Goal: Task Accomplishment & Management: Use online tool/utility

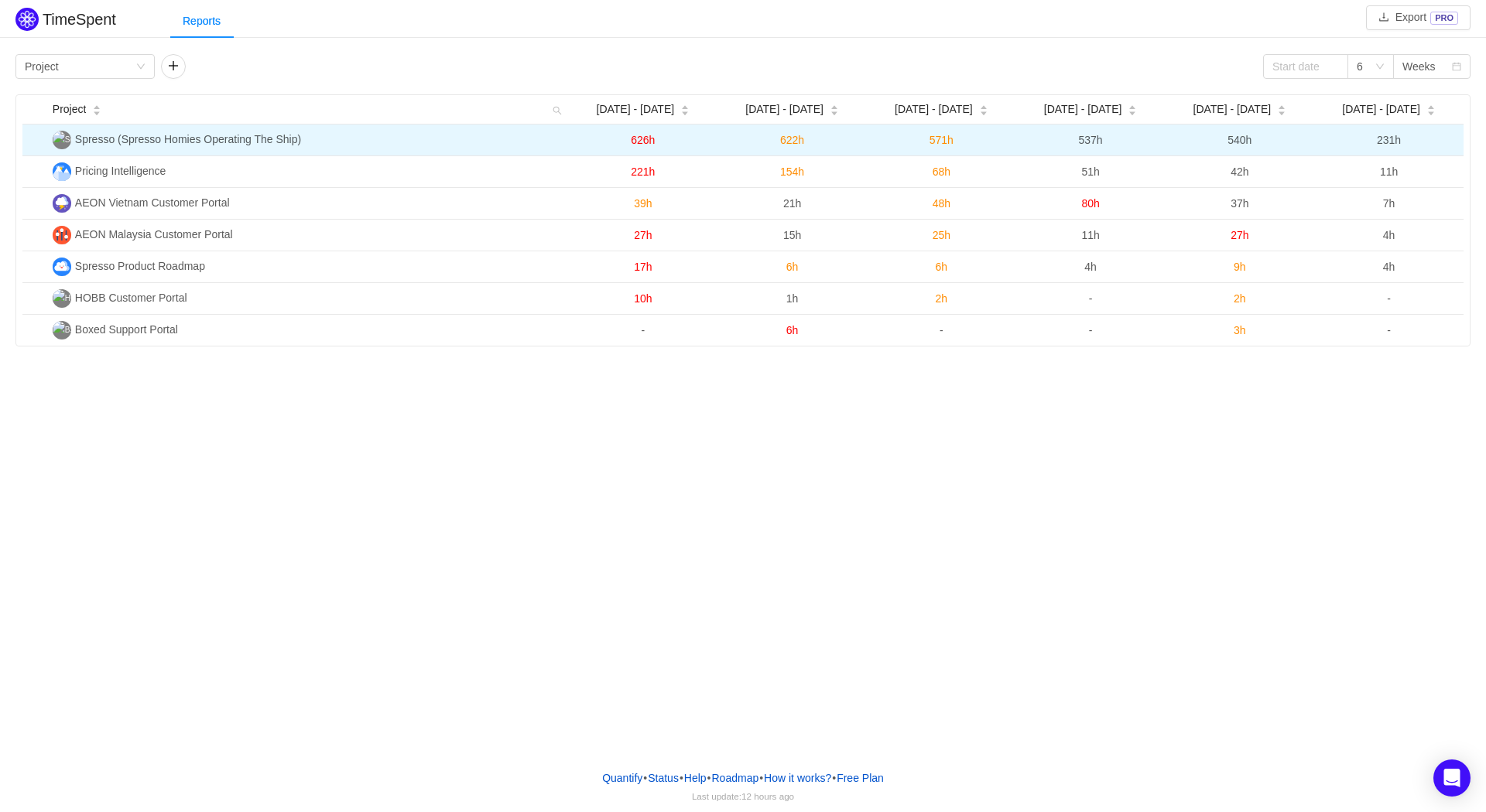
click at [358, 135] on td "Spresso (Spresso Homies Operating The Ship)" at bounding box center [307, 141] width 522 height 32
click at [89, 142] on span "Spresso (Spresso Homies Operating The Ship)" at bounding box center [188, 139] width 226 height 12
click at [65, 142] on img at bounding box center [61, 140] width 19 height 19
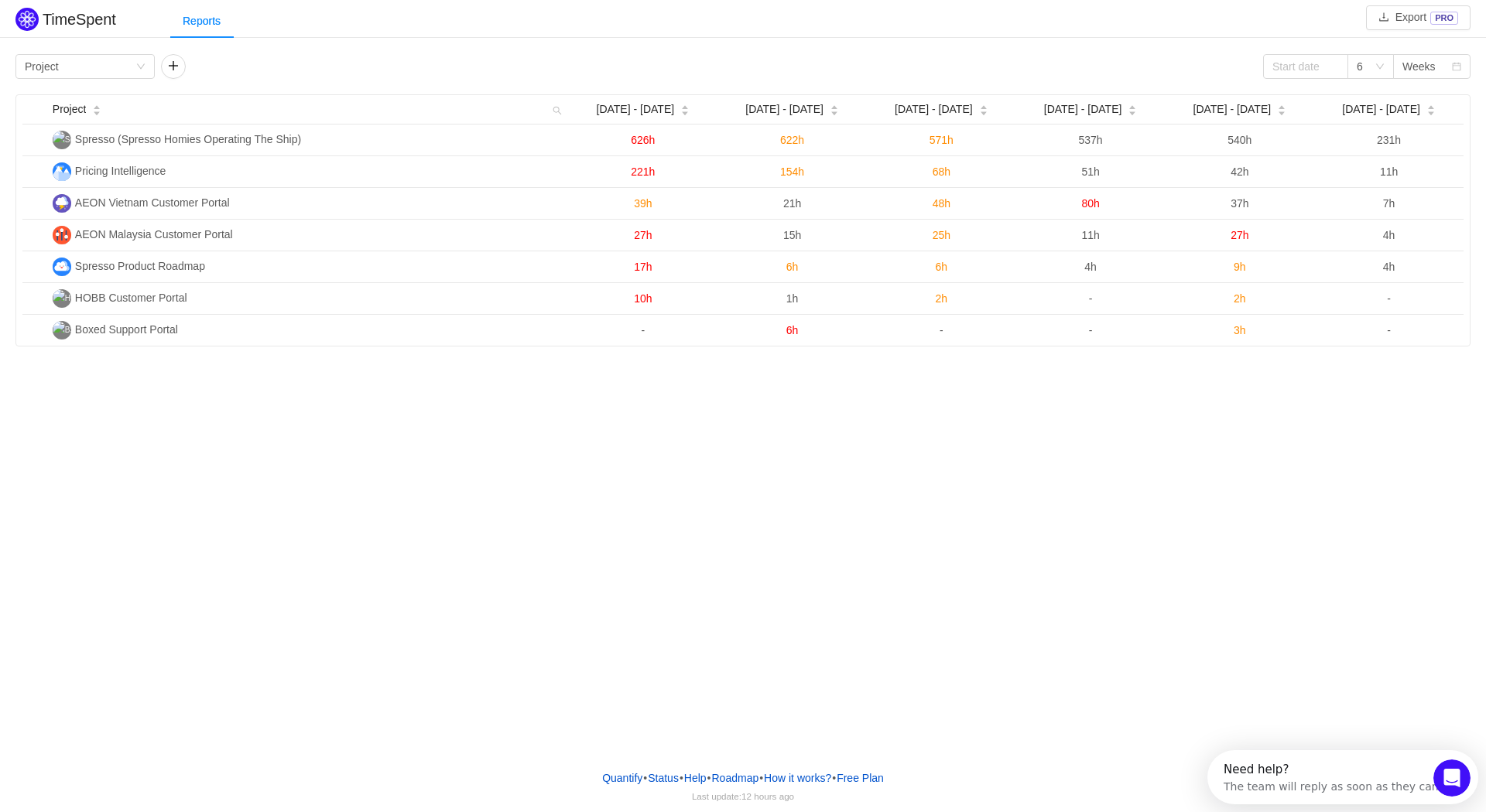
click at [340, 491] on div "TimeSpent Export PRO Reports Group by Project 6 Weeks Project Sep 8 - 14 Sep 15…" at bounding box center [743, 379] width 1486 height 757
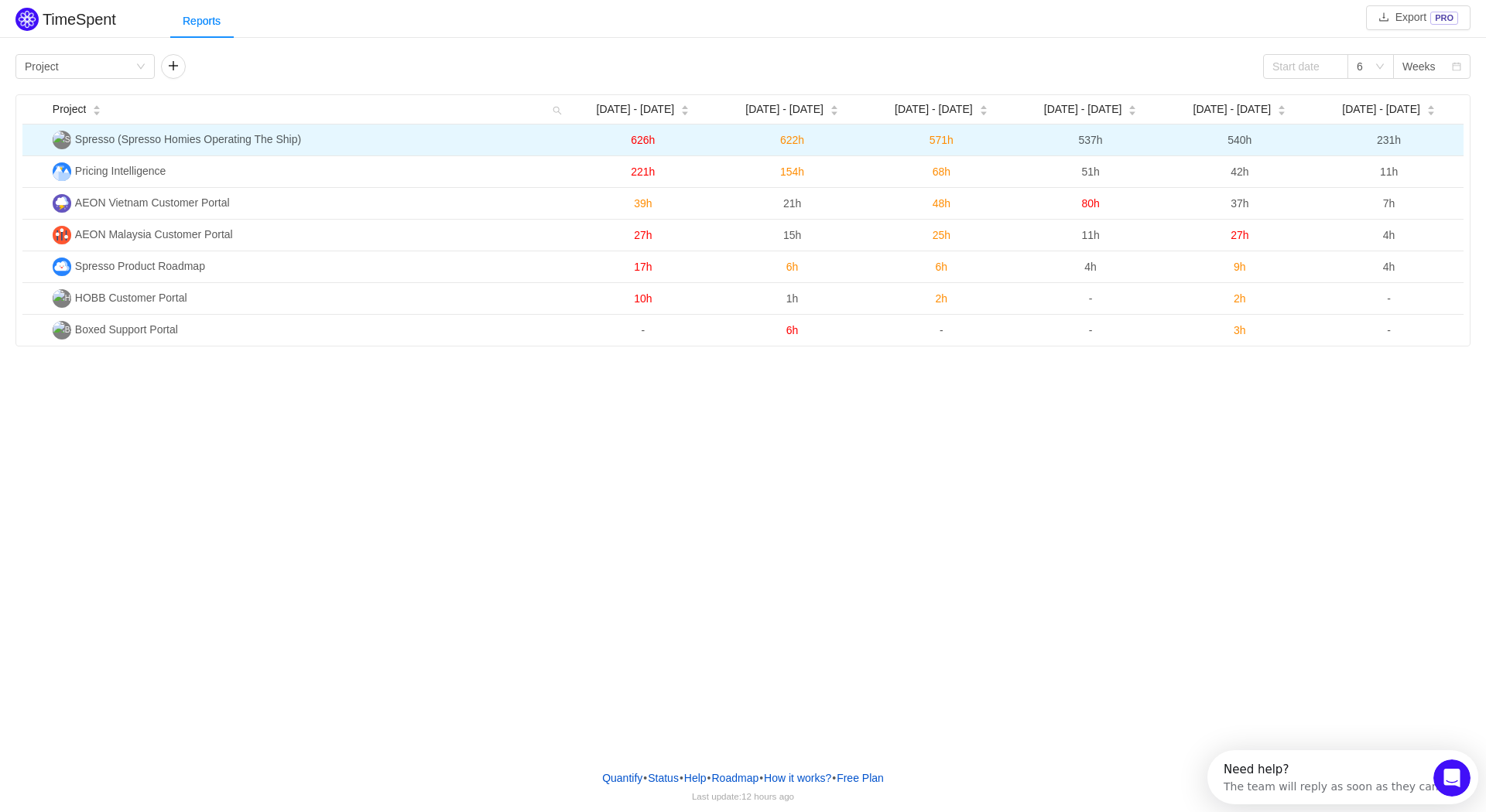
click at [291, 136] on span "Spresso (Spresso Homies Operating The Ship)" at bounding box center [188, 139] width 226 height 12
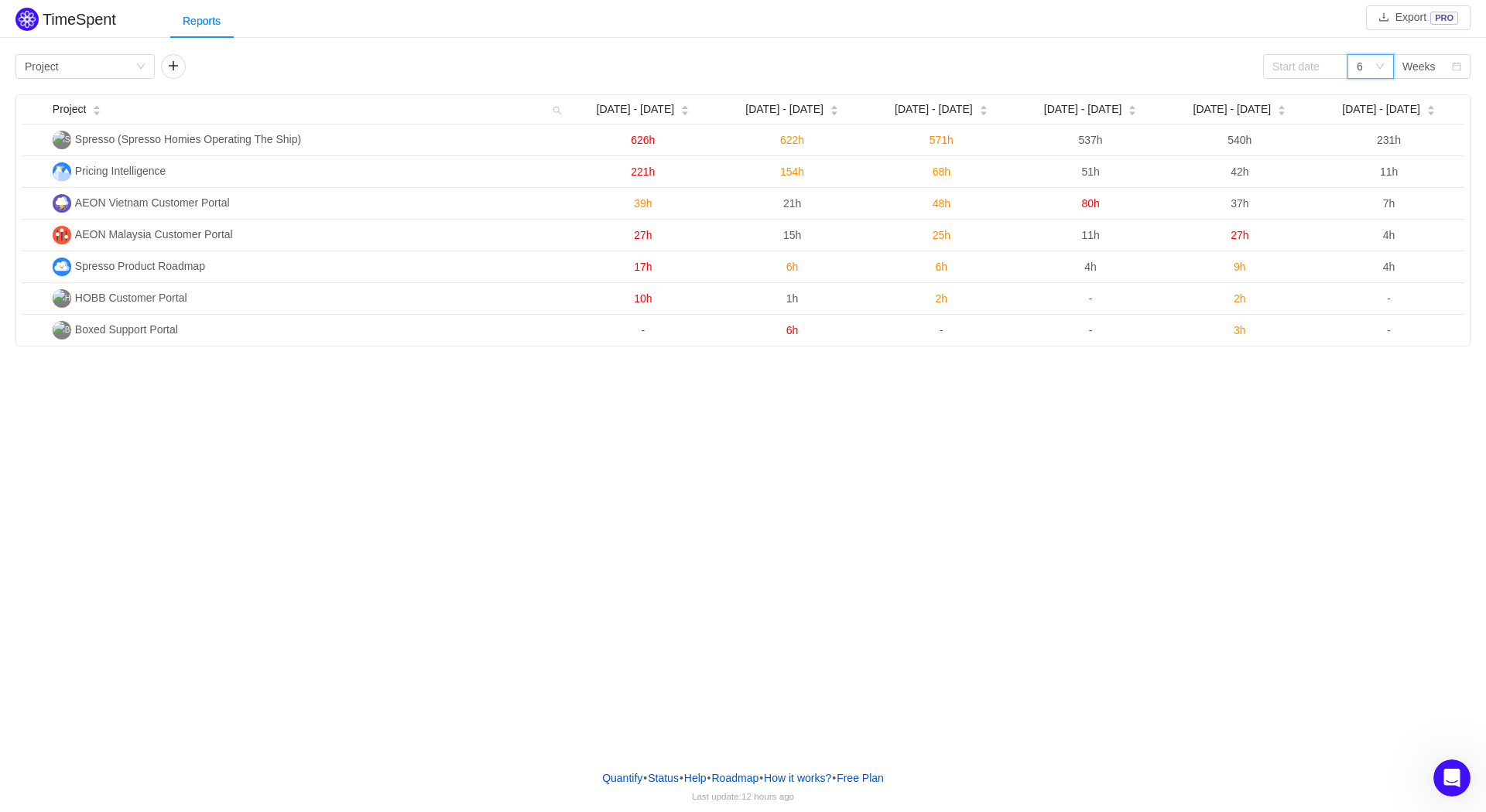
click at [1370, 71] on div "6" at bounding box center [1366, 66] width 18 height 23
click at [1367, 90] on li "2" at bounding box center [1370, 96] width 46 height 25
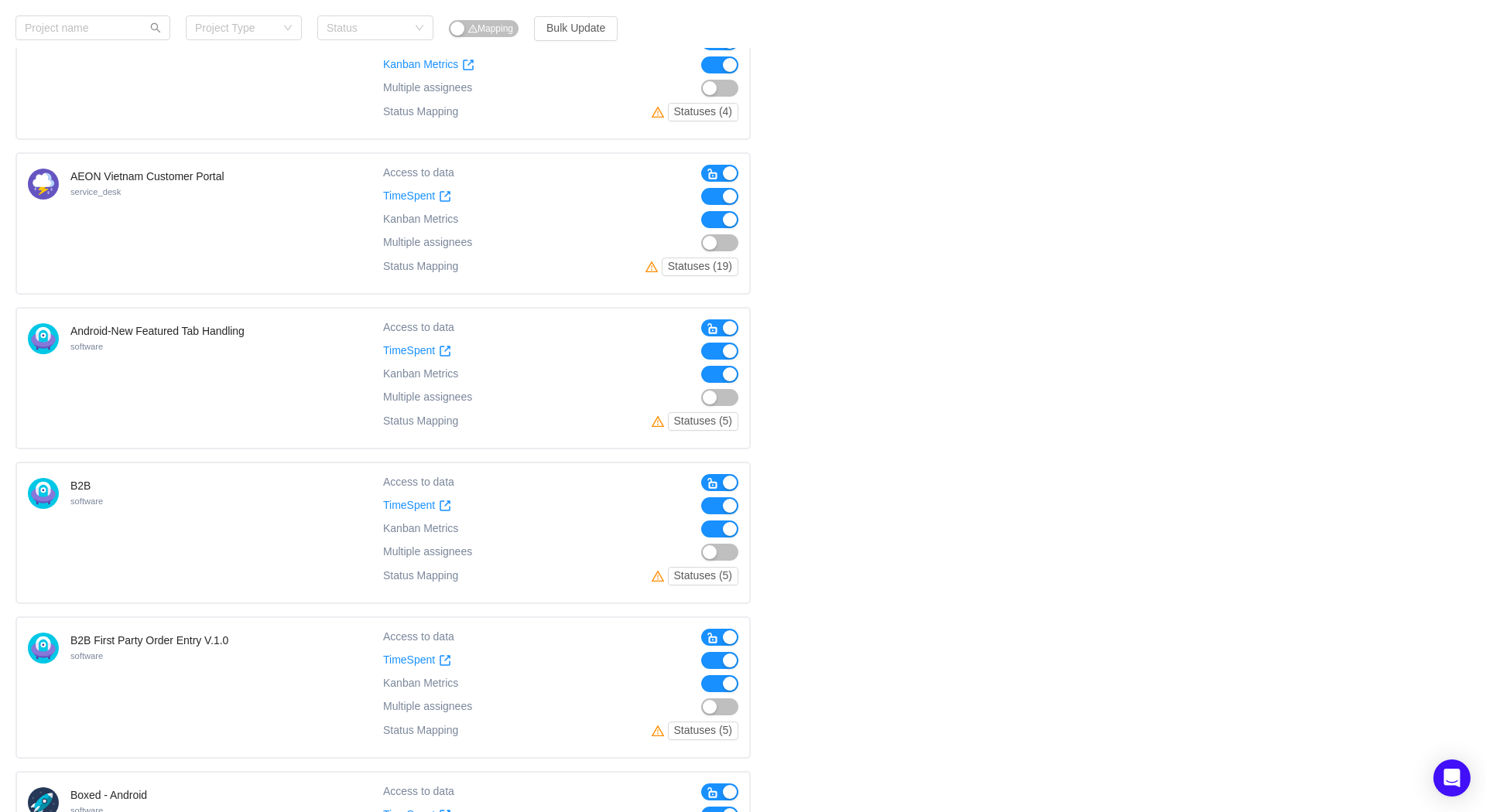
scroll to position [977, 0]
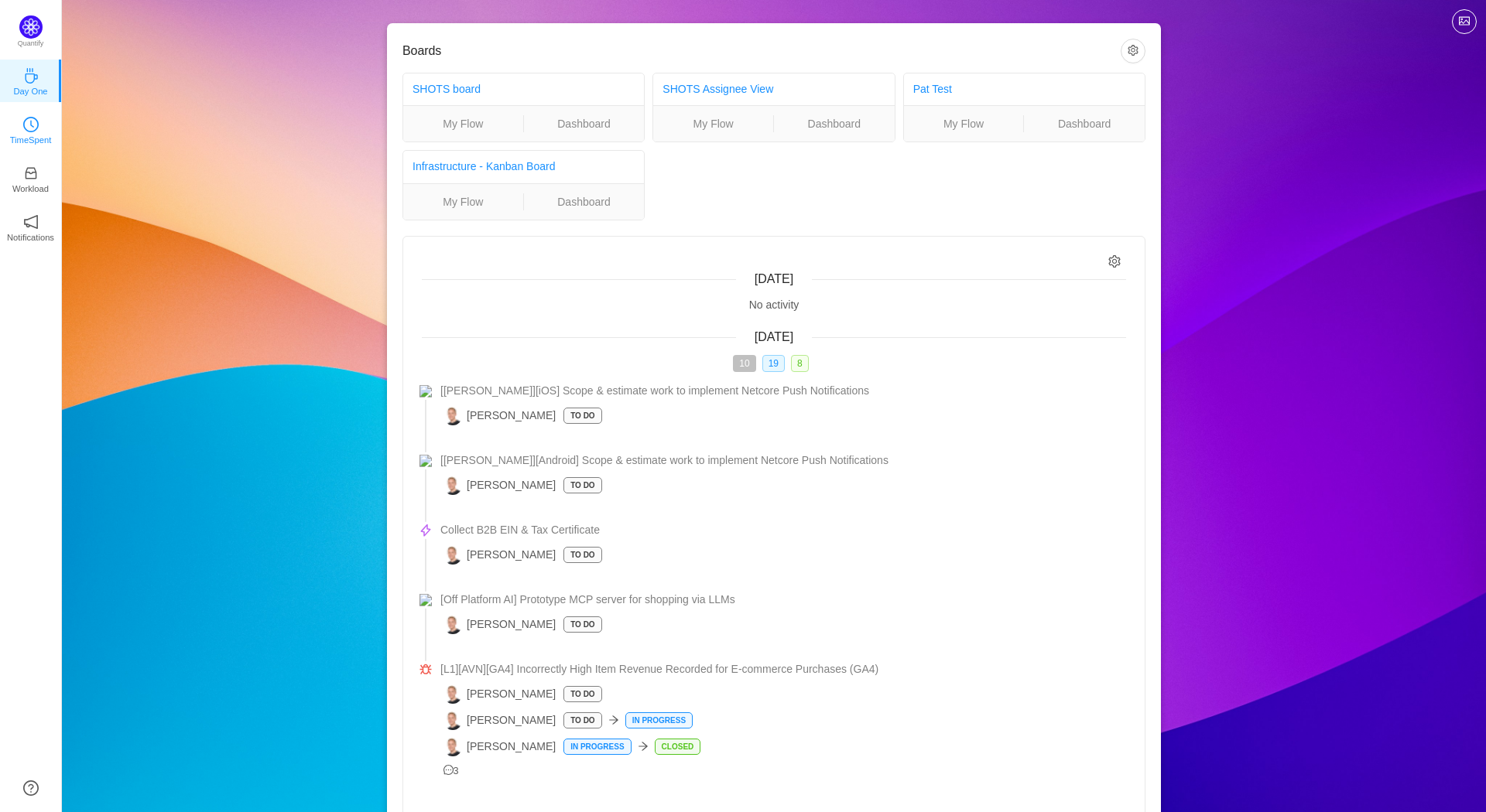
click at [36, 128] on icon "icon: clock-circle" at bounding box center [30, 124] width 15 height 15
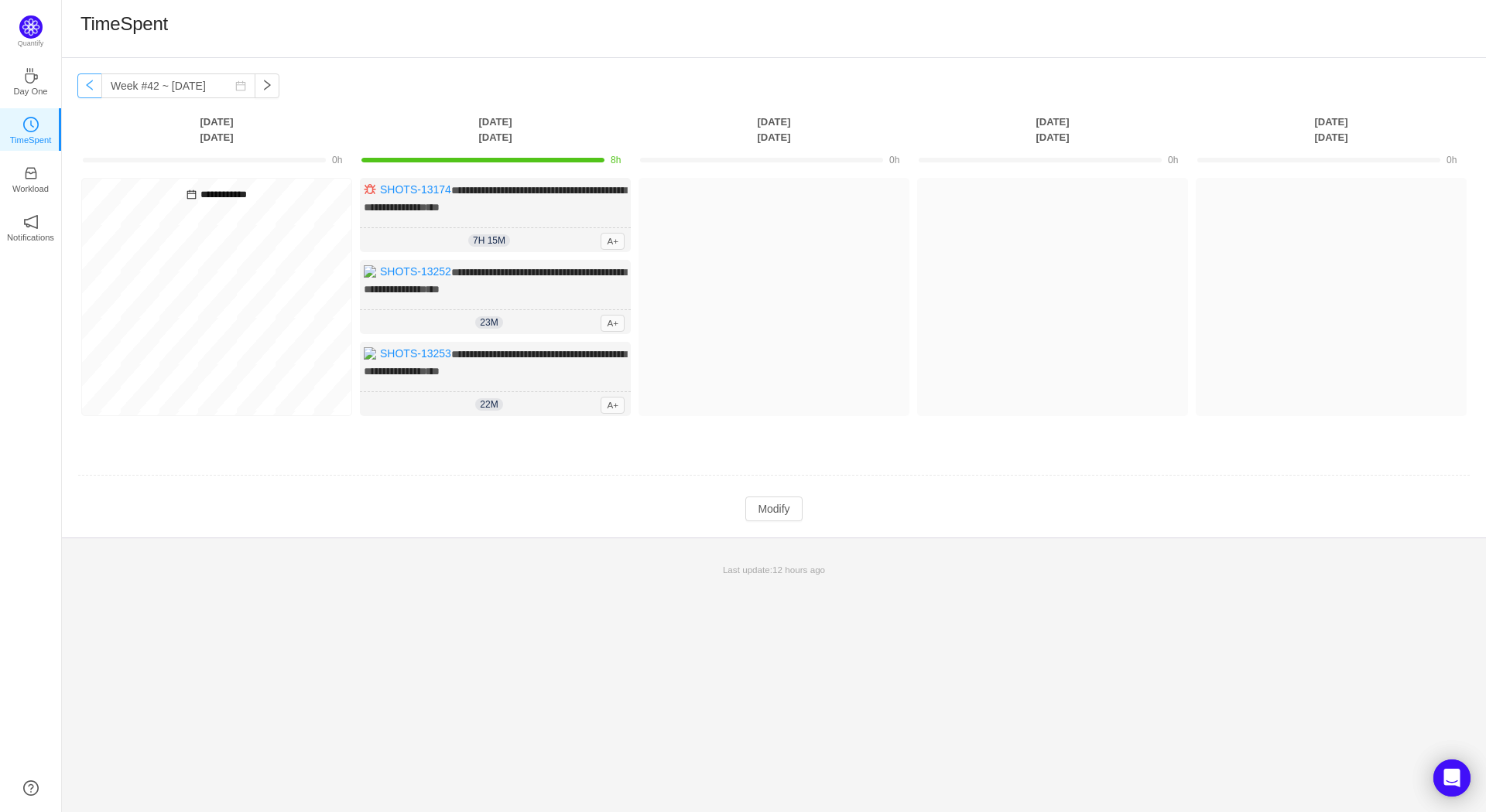
click at [91, 89] on button "button" at bounding box center [89, 86] width 25 height 25
type input "Week #41 ~ Oct 06"
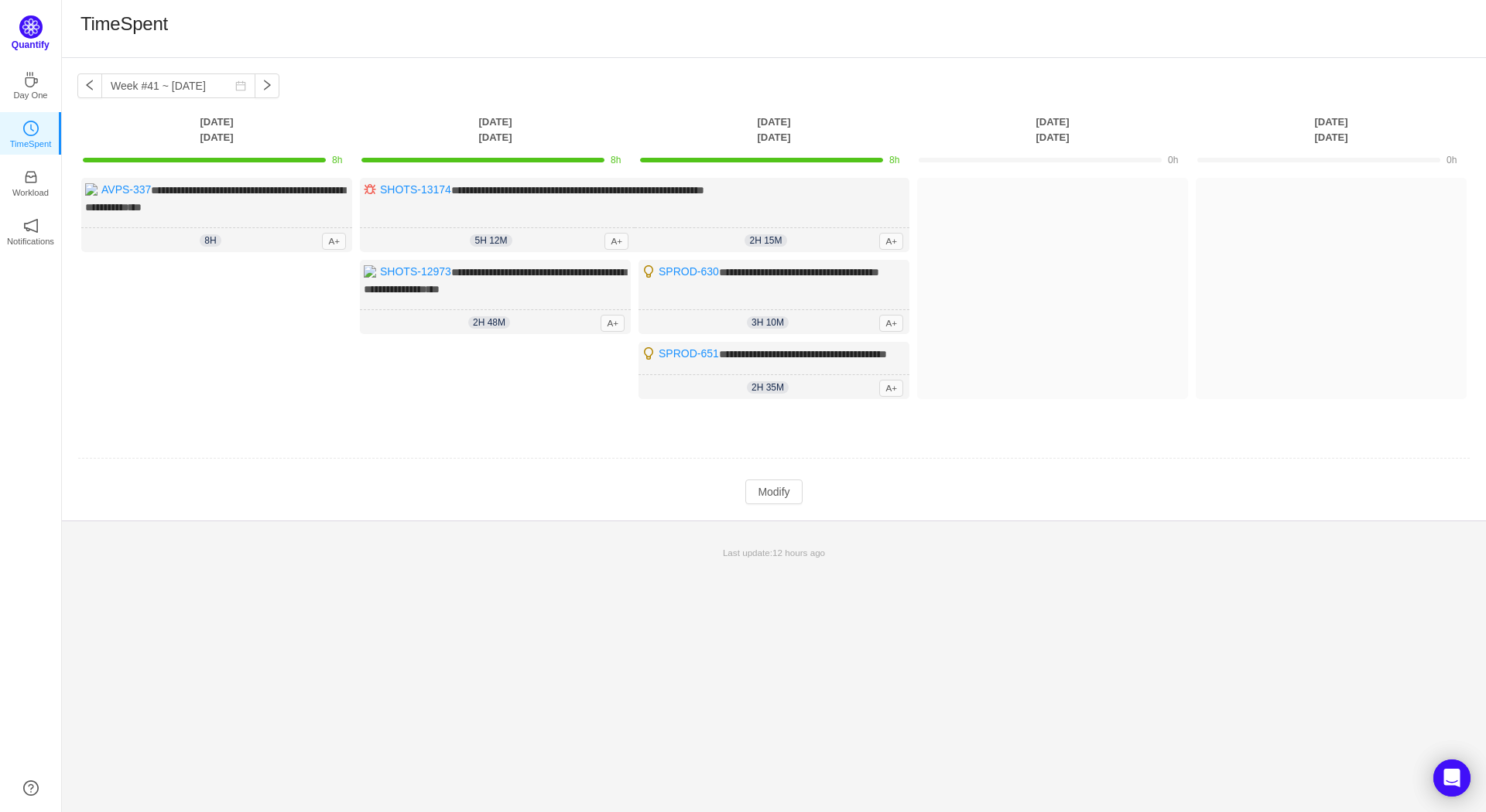
click at [26, 34] on img at bounding box center [31, 27] width 23 height 23
